Goal: Obtain resource: Obtain resource

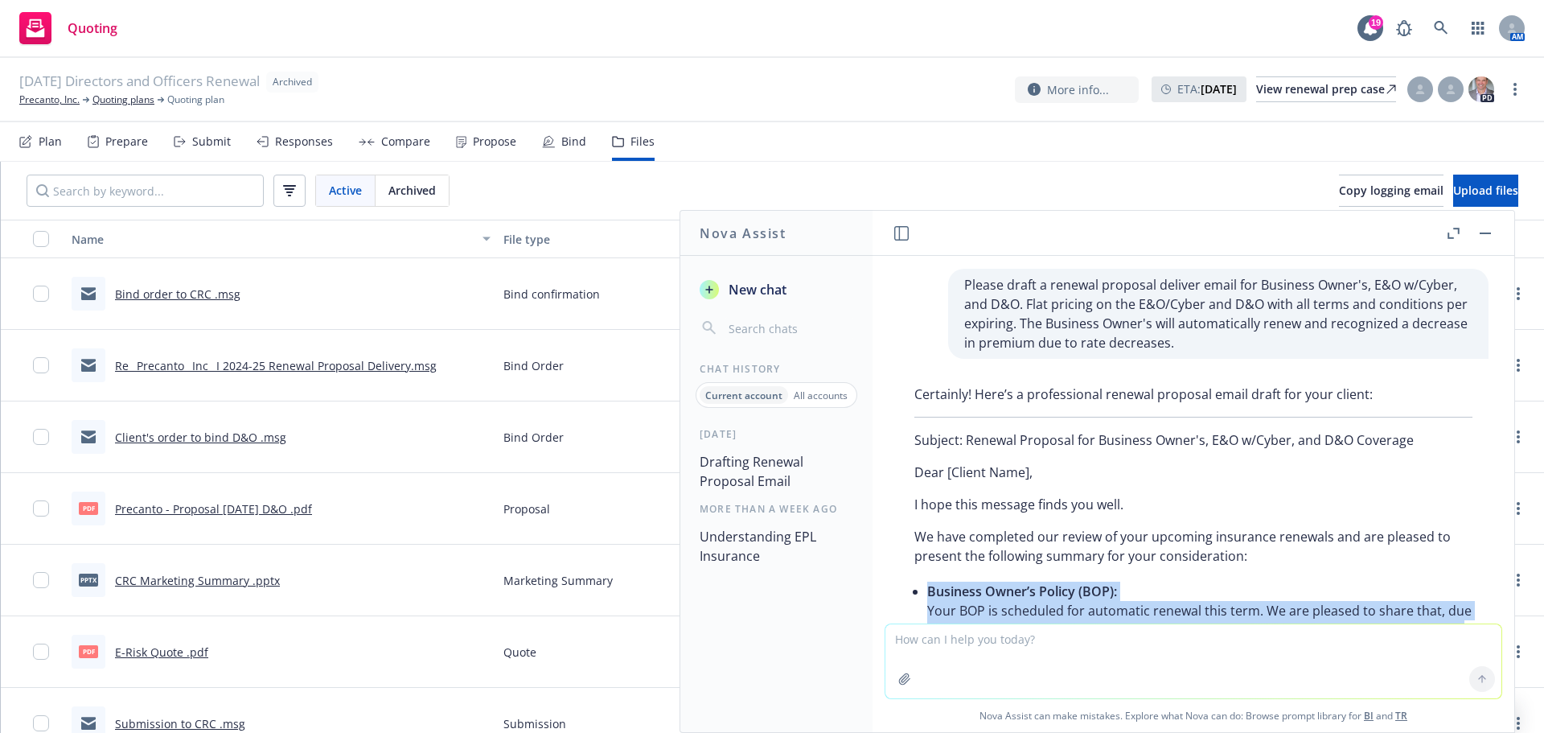
scroll to position [577, 0]
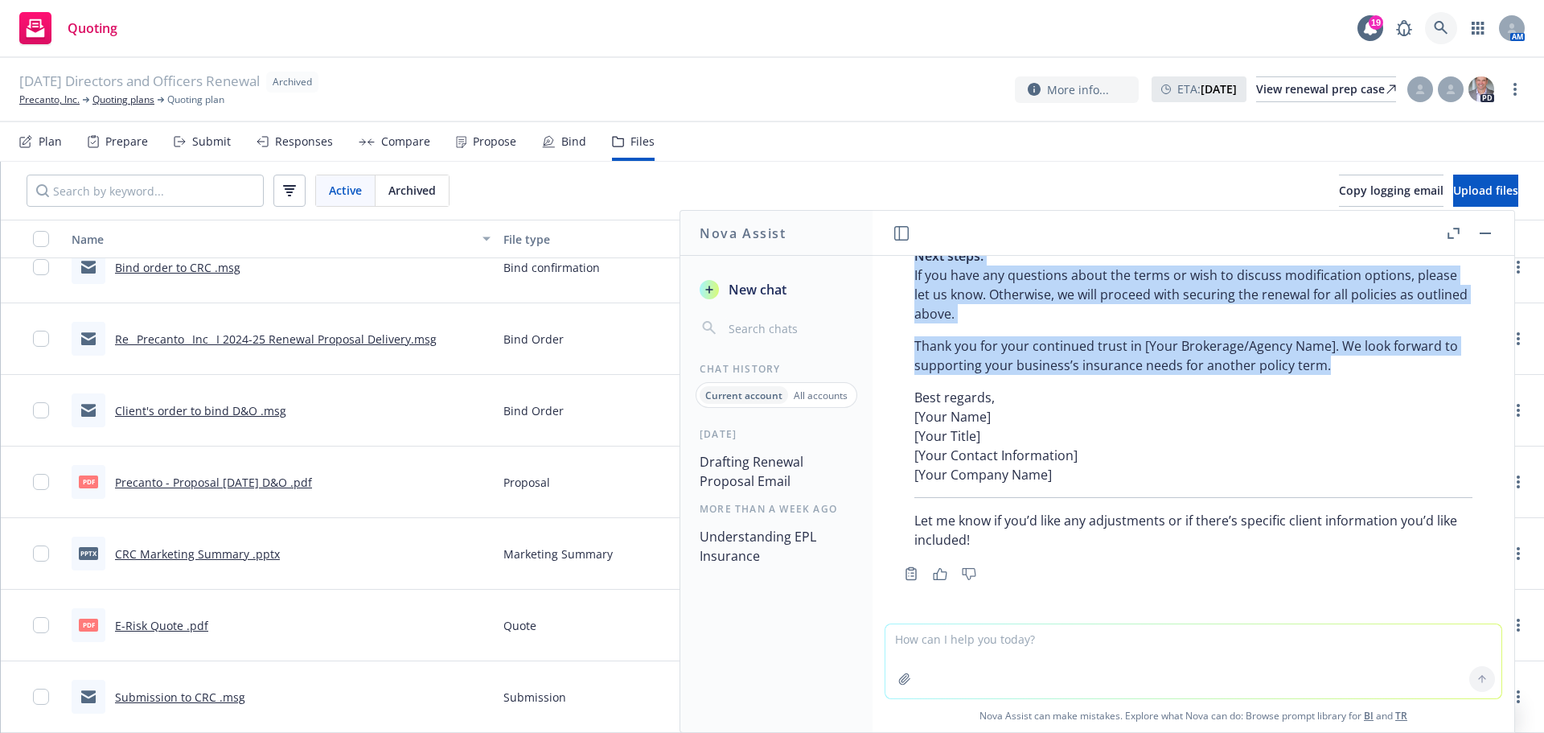
click at [1446, 28] on icon at bounding box center [1441, 28] width 14 height 14
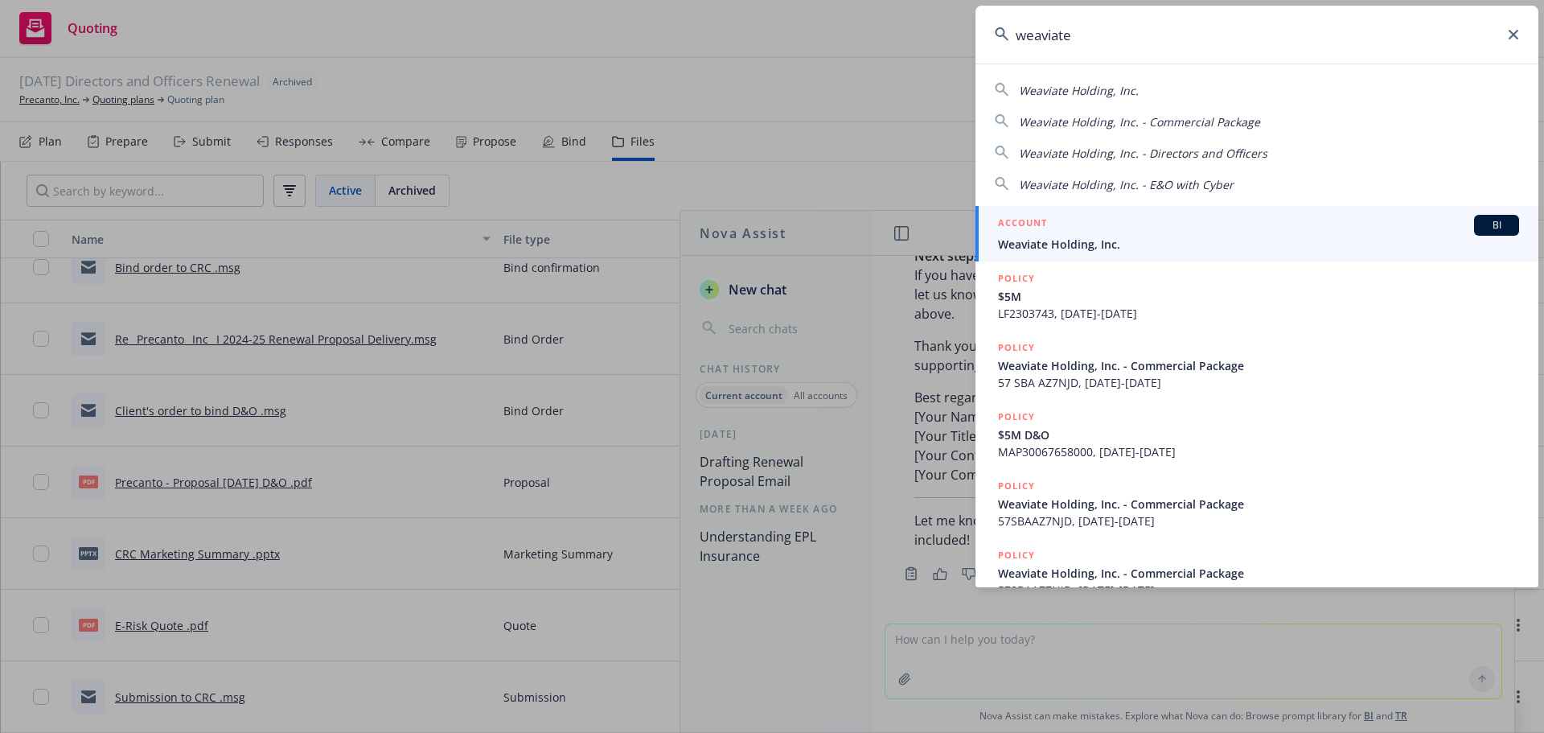
type input "weaviate"
click at [1137, 237] on span "Weaviate Holding, Inc." at bounding box center [1258, 244] width 521 height 17
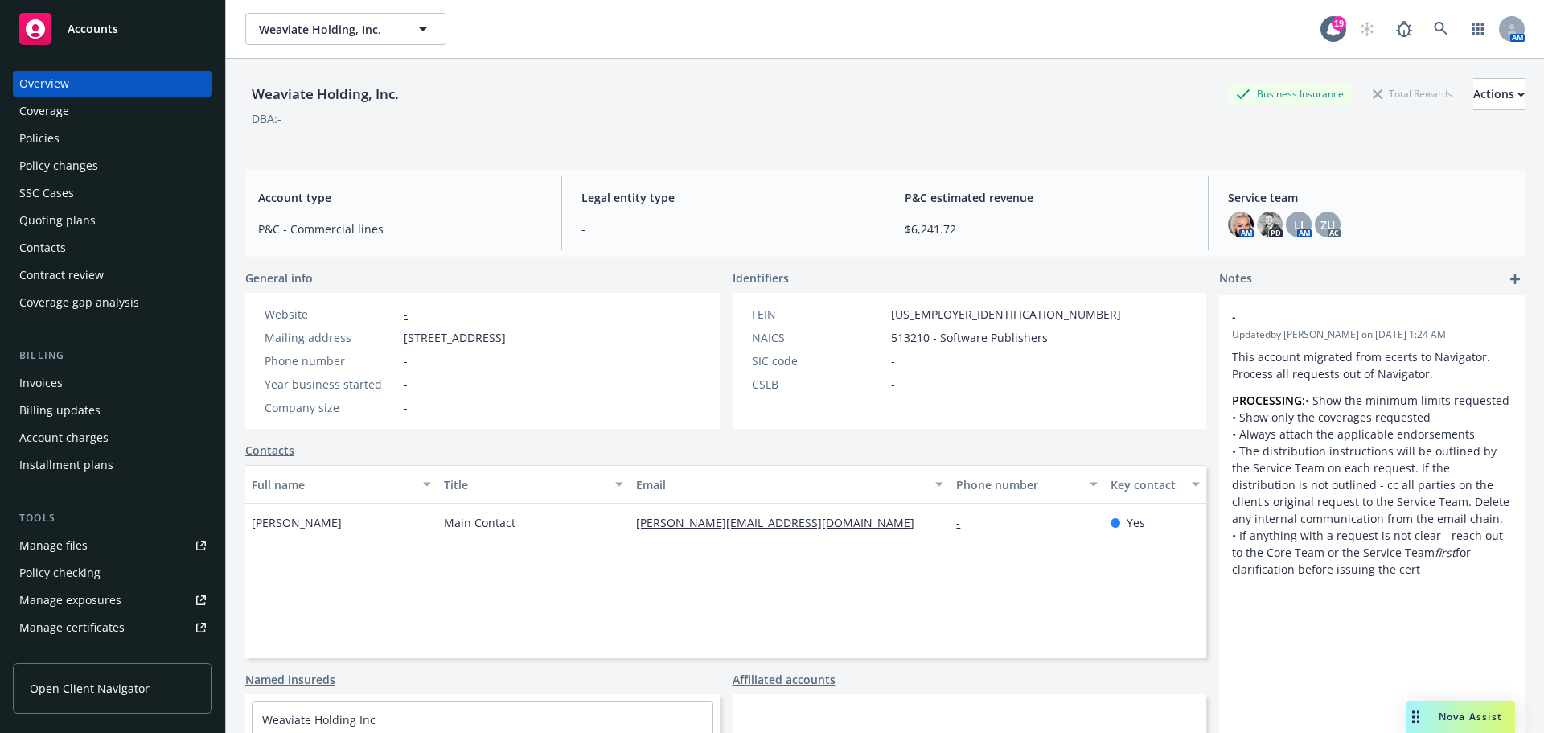
click at [81, 218] on div "Quoting plans" at bounding box center [57, 221] width 76 height 26
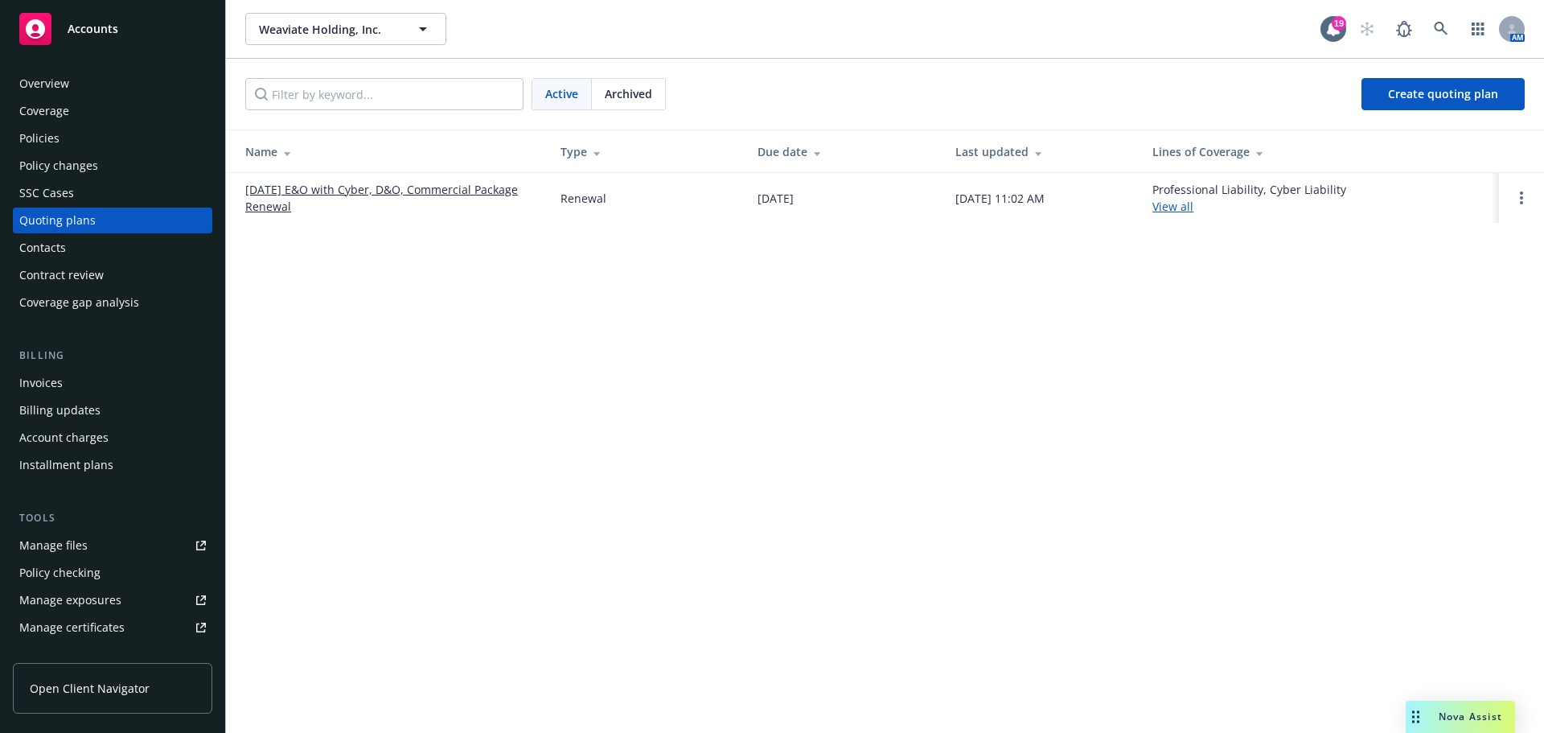
click at [629, 99] on span "Archived" at bounding box center [628, 93] width 47 height 17
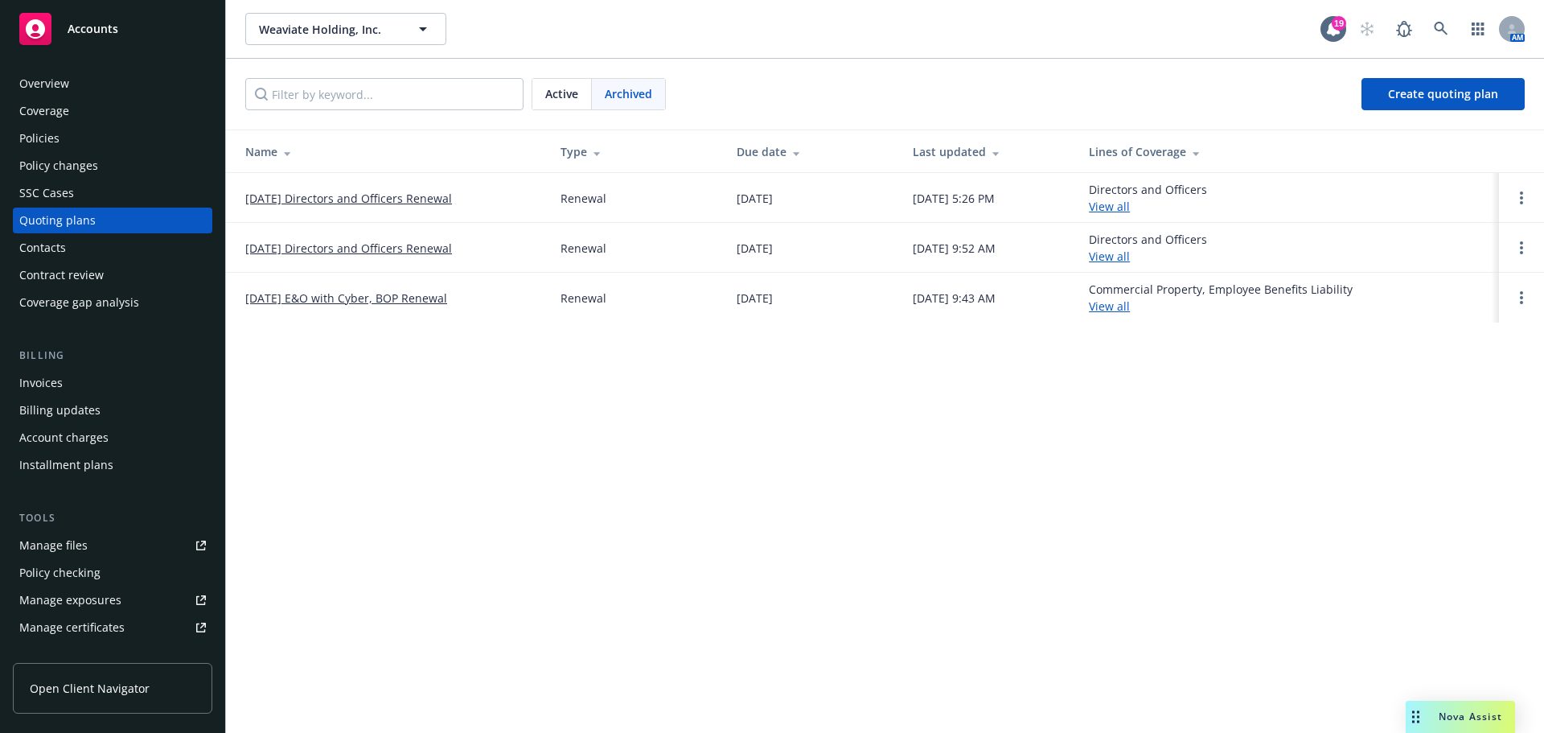
click at [371, 300] on link "09/01/24 E&O with Cyber, BOP Renewal" at bounding box center [346, 298] width 202 height 17
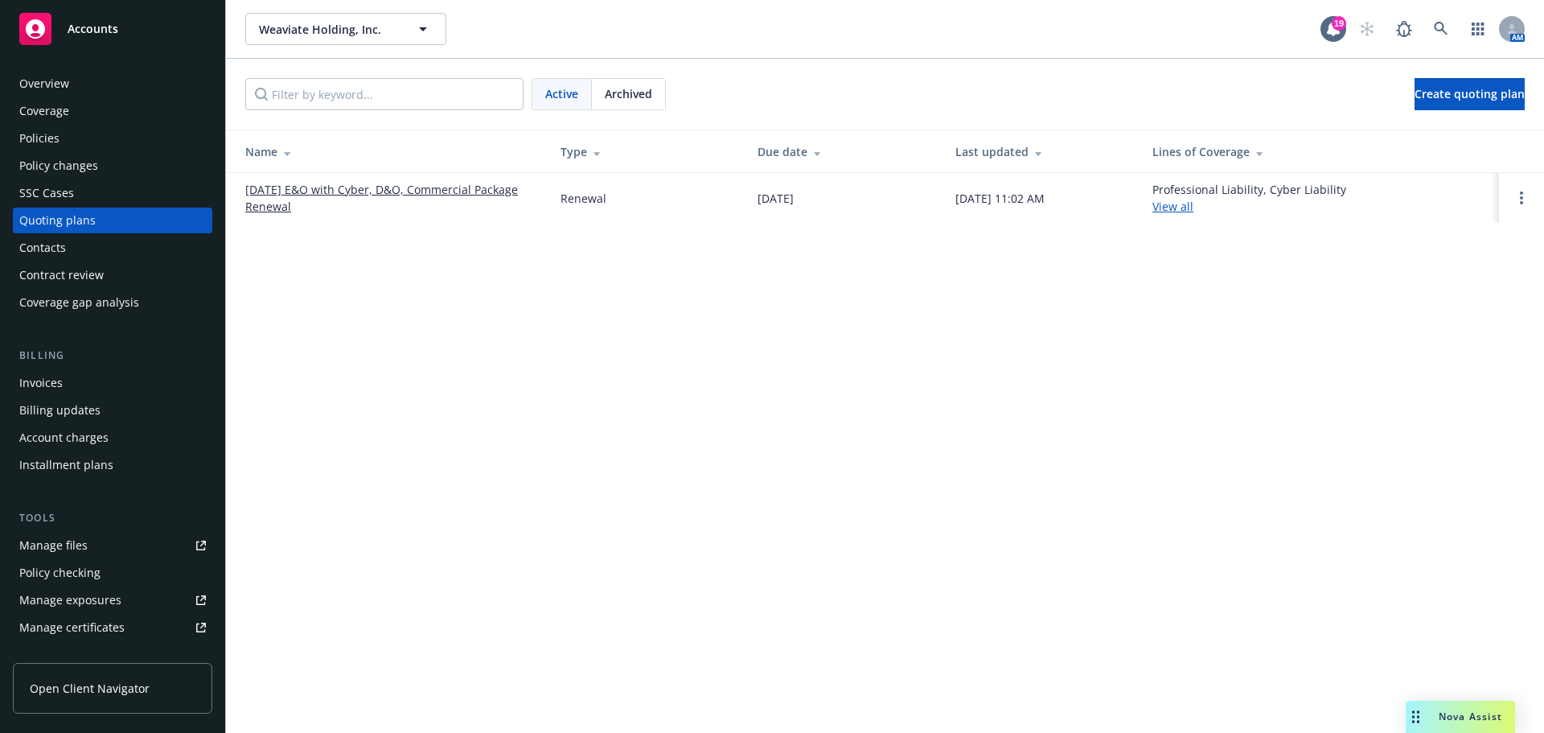
click at [619, 93] on span "Archived" at bounding box center [628, 93] width 47 height 17
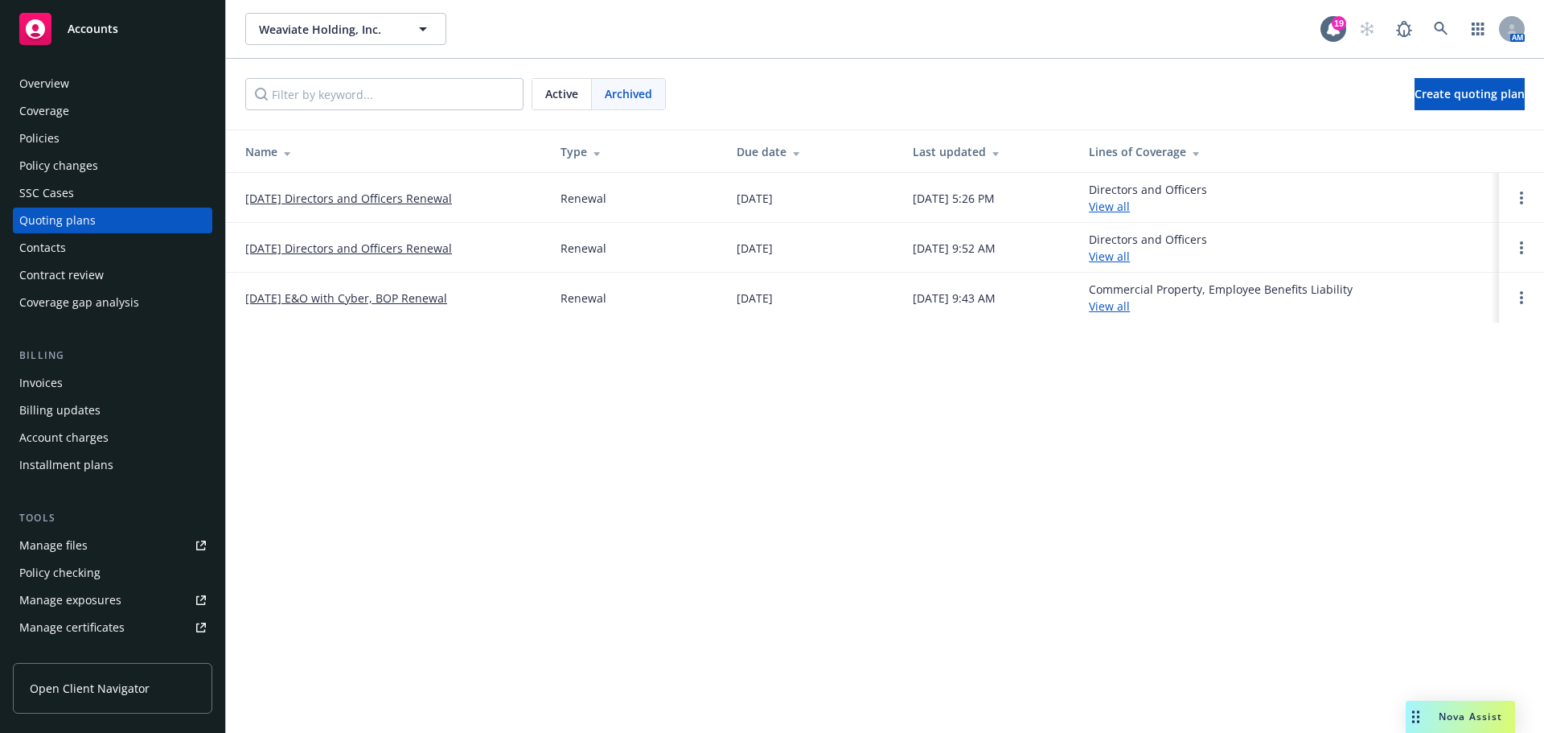
click at [334, 200] on link "[DATE] Directors and Officers Renewal" at bounding box center [348, 198] width 207 height 17
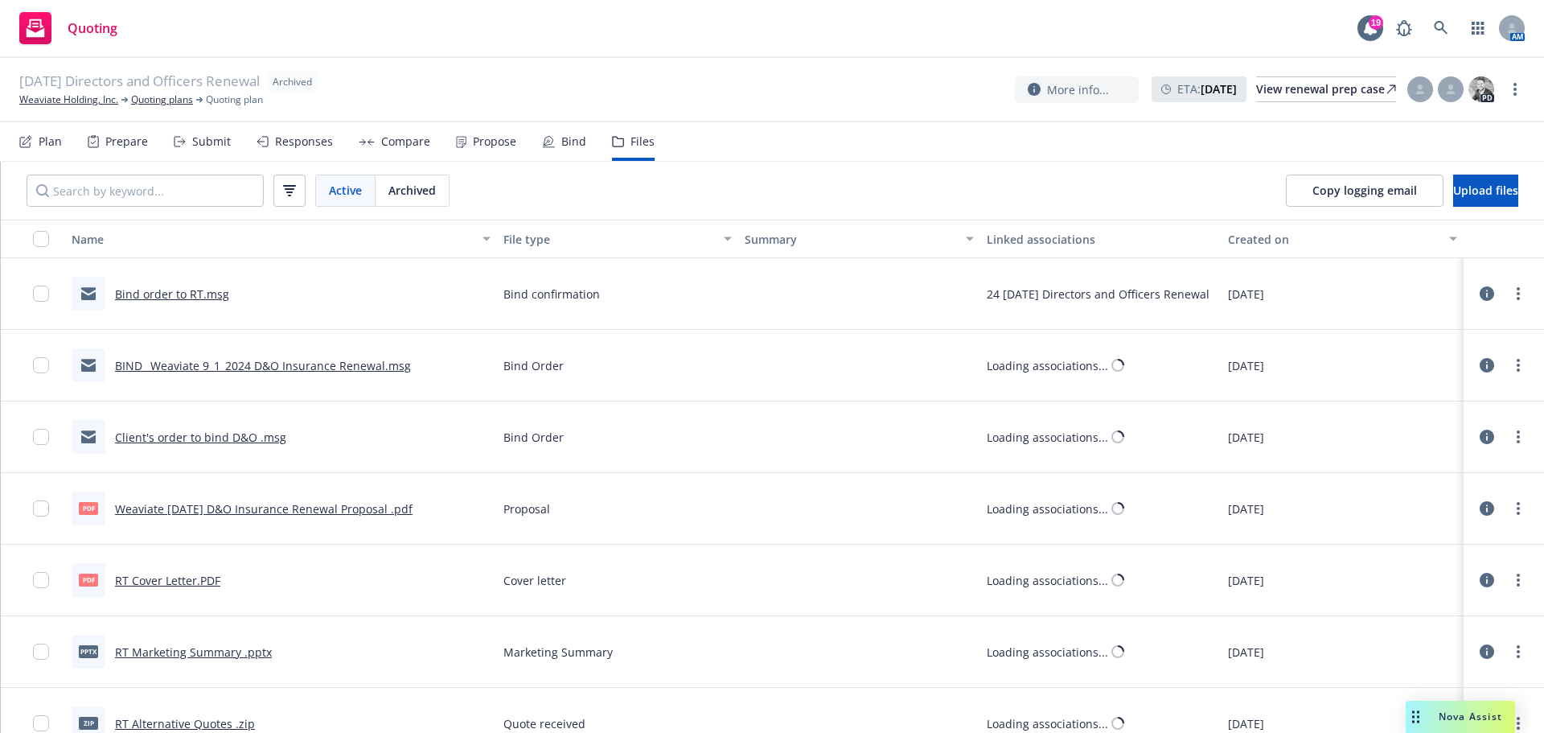
scroll to position [80, 0]
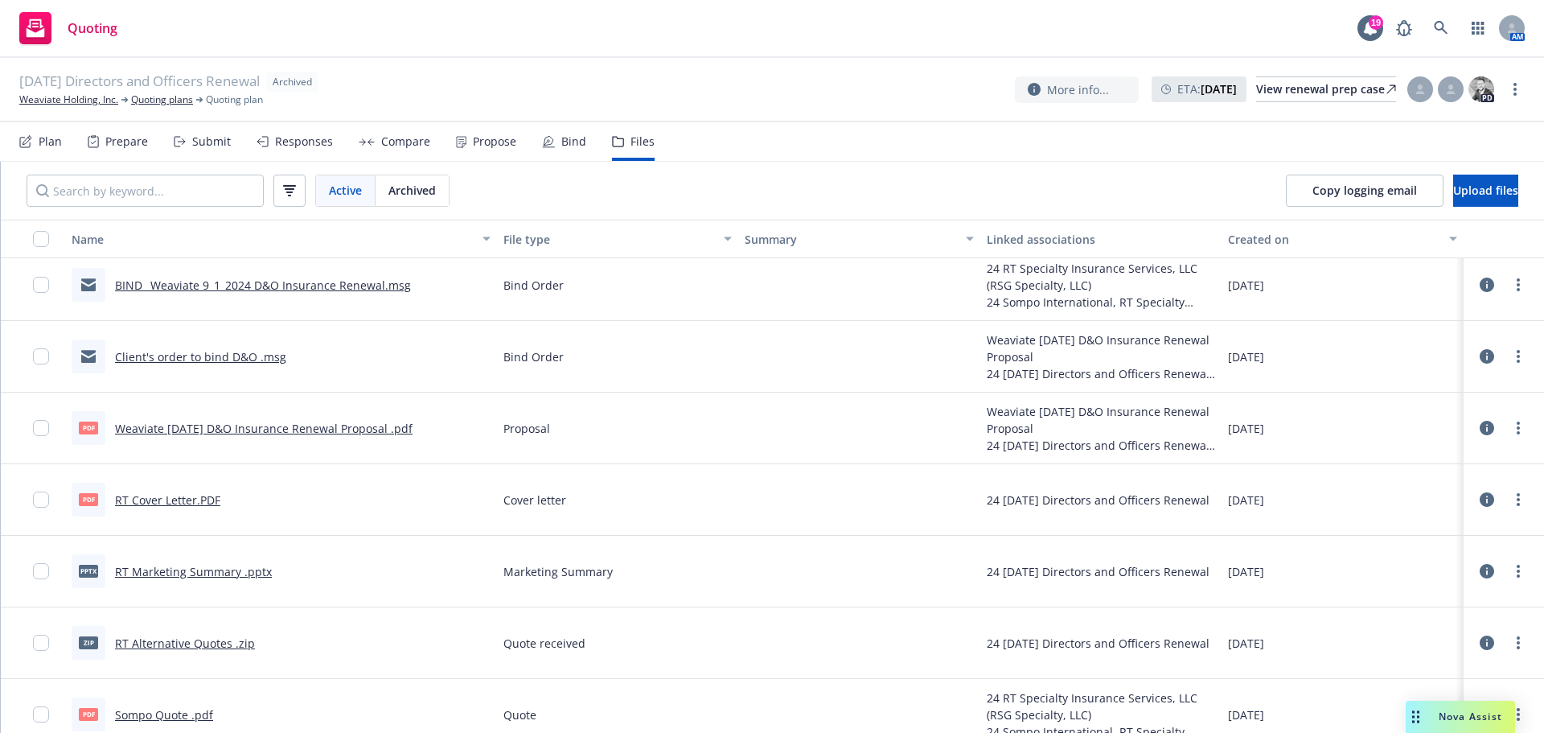
click at [273, 424] on link "Weaviate [DATE] D&O Insurance Renewal Proposal .pdf" at bounding box center [264, 428] width 298 height 15
